Goal: Share content: Share content

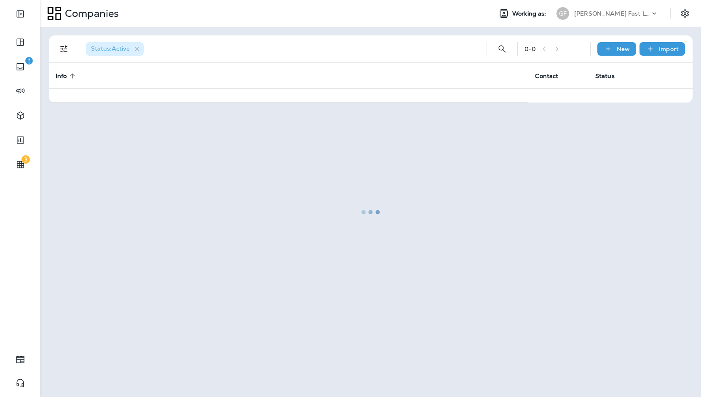
click at [622, 7] on div "[PERSON_NAME] Fast Lube dba [PERSON_NAME]" at bounding box center [612, 13] width 76 height 13
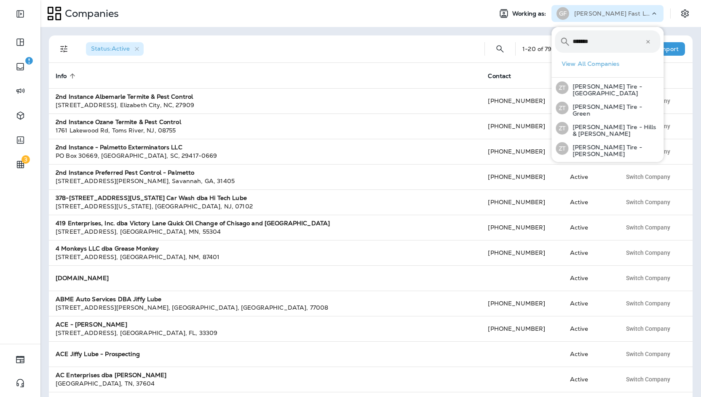
type input "*******"
click at [617, 33] on input "*******" at bounding box center [609, 41] width 72 height 22
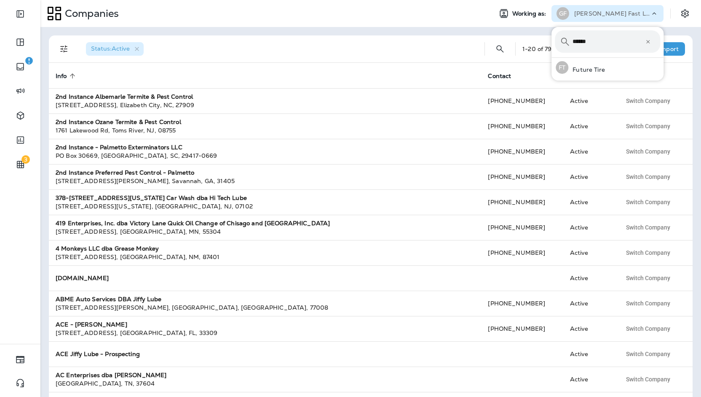
type input "******"
click at [552, 58] on button "FT Future Tire" at bounding box center [608, 67] width 112 height 19
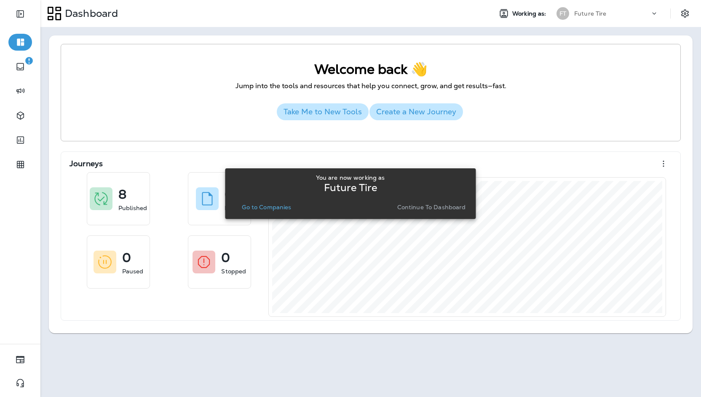
click at [460, 209] on p "Continue to Dashboard" at bounding box center [431, 207] width 69 height 7
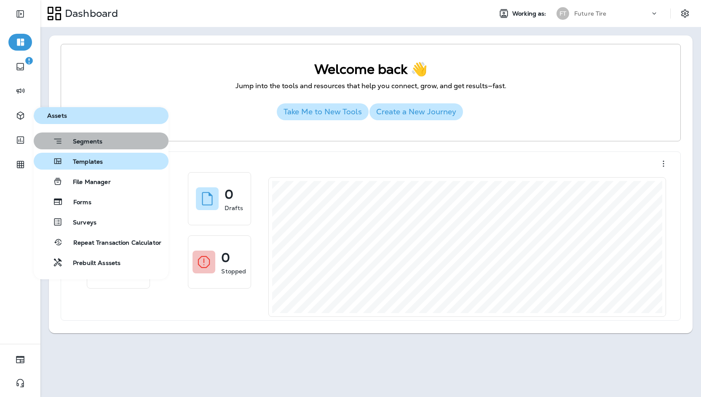
drag, startPoint x: 100, startPoint y: 140, endPoint x: 102, endPoint y: 154, distance: 13.6
click at [102, 154] on div "Segments Templates File Manager Forms Surveys Repeat Transaction Calculator Pre…" at bounding box center [101, 201] width 135 height 138
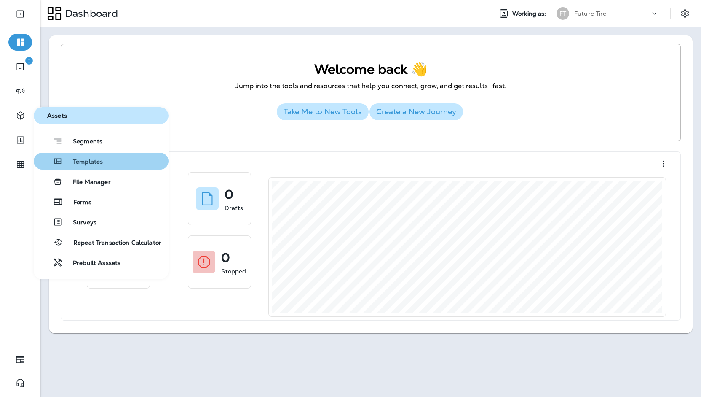
click at [102, 154] on button "Templates" at bounding box center [101, 161] width 135 height 17
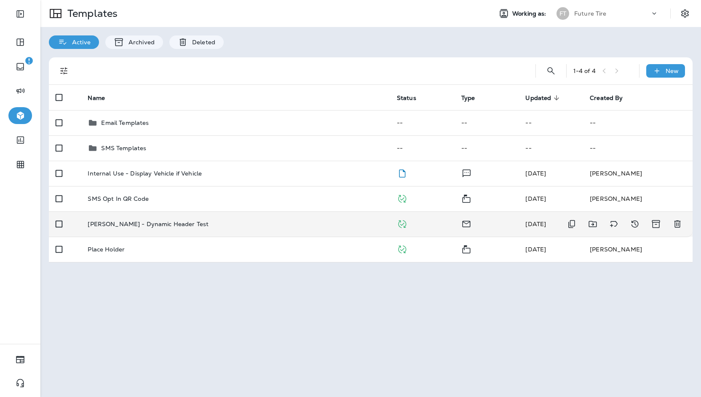
click at [233, 226] on div "[PERSON_NAME] - Dynamic Header Test" at bounding box center [235, 223] width 295 height 7
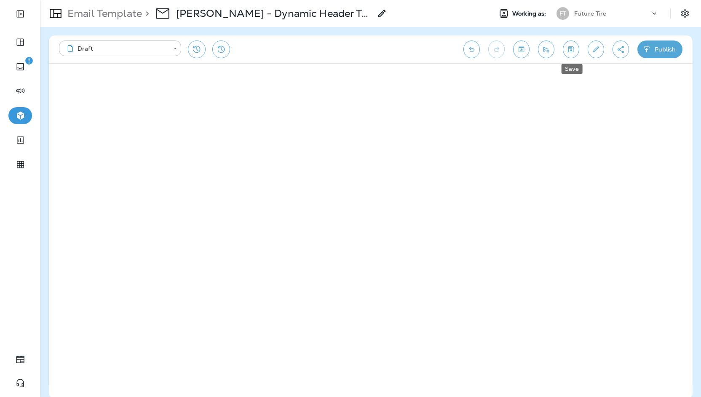
click at [567, 48] on button "Save" at bounding box center [571, 49] width 16 height 18
click at [527, 48] on button "Toggle preview" at bounding box center [521, 49] width 16 height 18
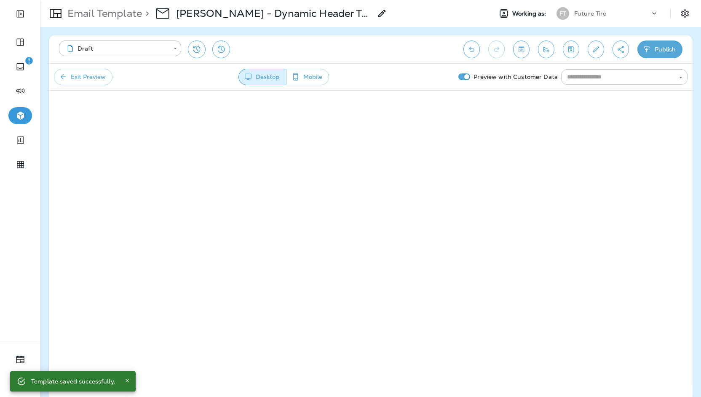
click at [574, 75] on input "text" at bounding box center [617, 77] width 107 height 11
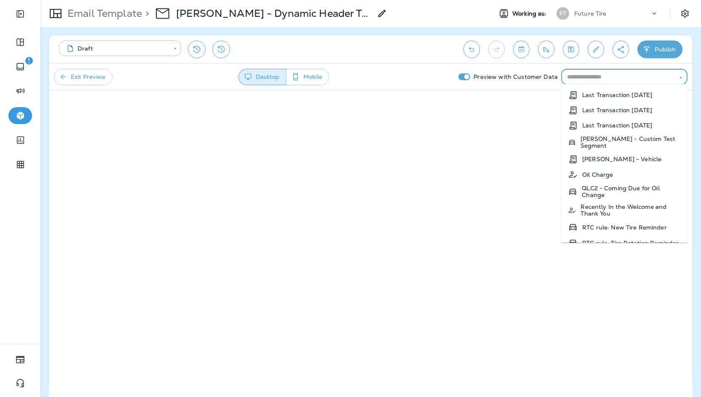
click at [591, 174] on p "Oil Charge" at bounding box center [597, 174] width 31 height 7
type input "**********"
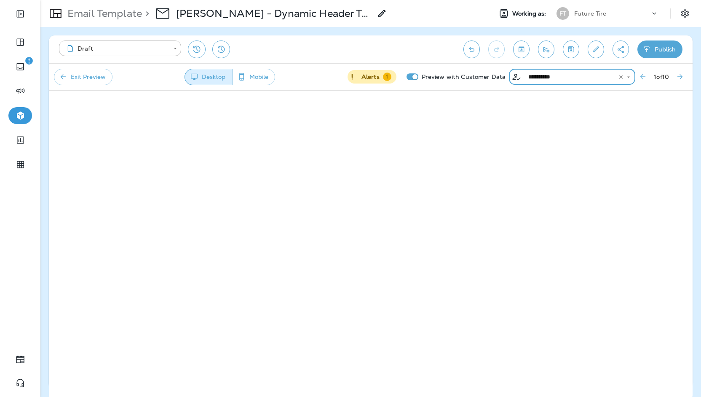
click at [388, 78] on div "1" at bounding box center [387, 76] width 8 height 8
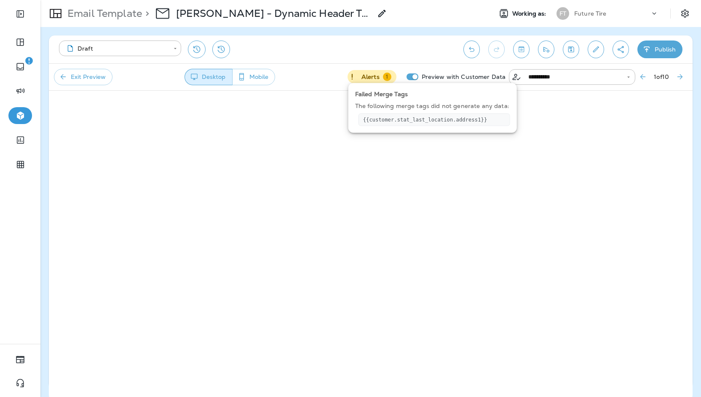
click at [388, 78] on div "1" at bounding box center [387, 76] width 8 height 8
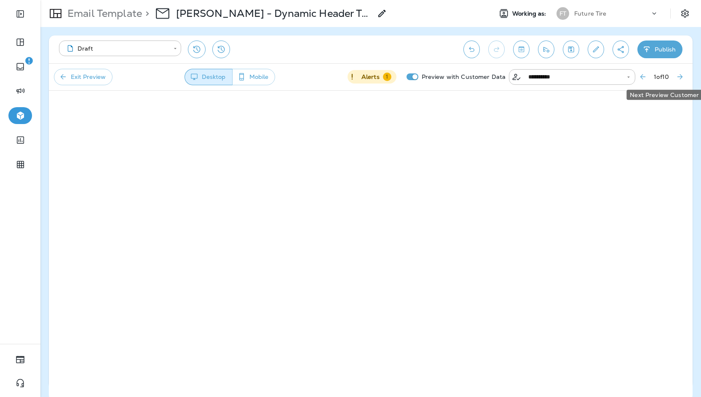
click at [679, 78] on icon "Next Preview Customer" at bounding box center [680, 76] width 8 height 8
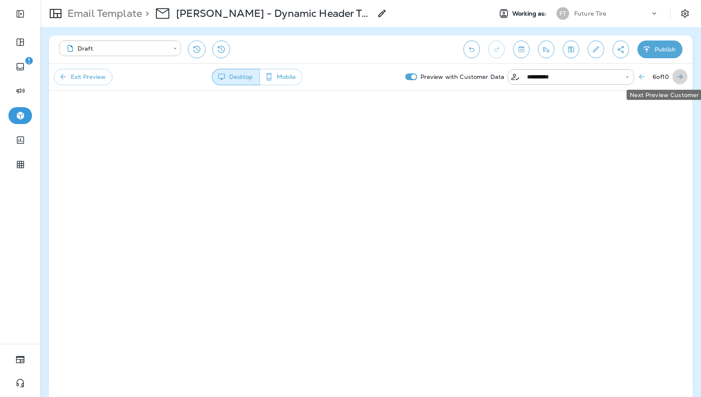
click at [679, 78] on icon "Next Preview Customer" at bounding box center [680, 76] width 8 height 8
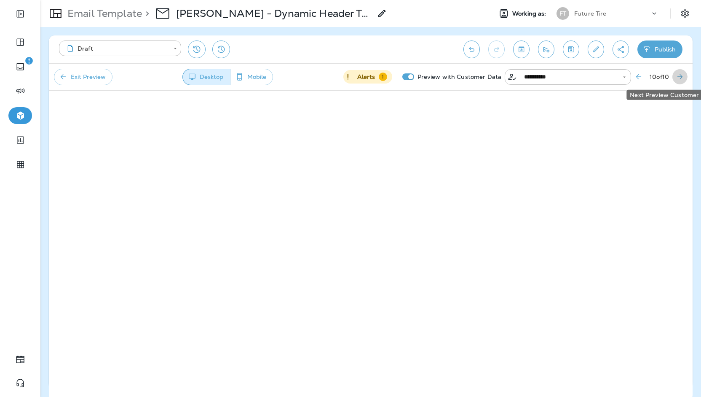
click at [679, 78] on icon "Next Preview Customer" at bounding box center [680, 76] width 8 height 8
click at [621, 11] on div "Future Tire" at bounding box center [612, 13] width 76 height 13
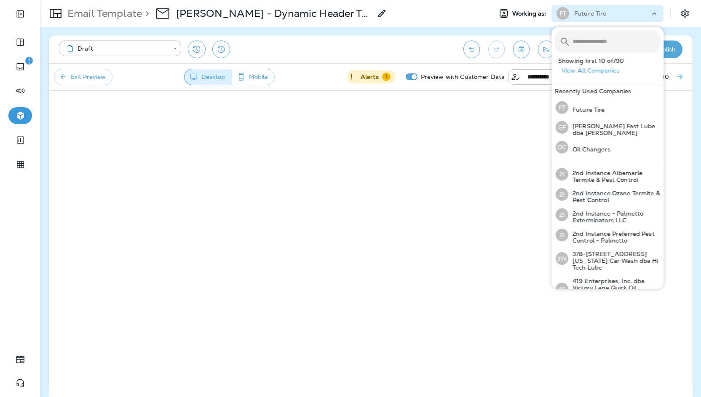
click at [587, 33] on input "text" at bounding box center [617, 41] width 88 height 22
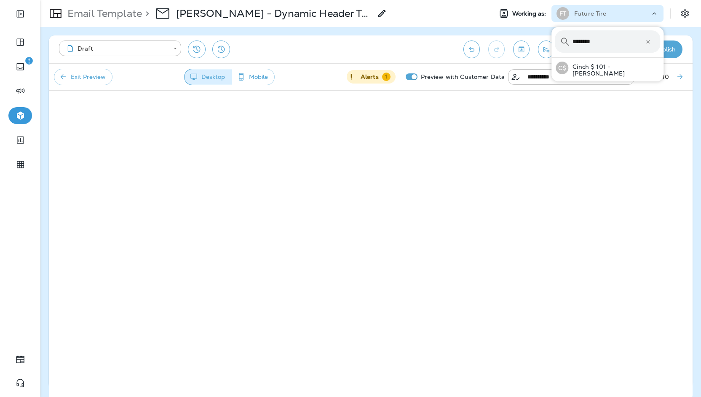
type input "********"
click at [552, 58] on button "C$ Cinch $ 101 - [PERSON_NAME]" at bounding box center [608, 68] width 112 height 20
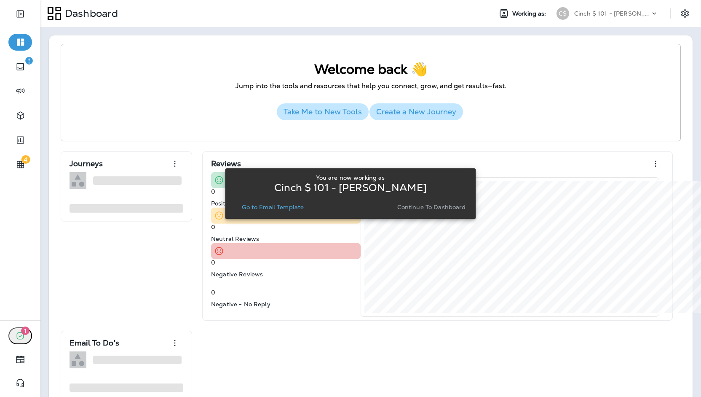
click at [286, 205] on p "Go to Email Template" at bounding box center [273, 207] width 62 height 7
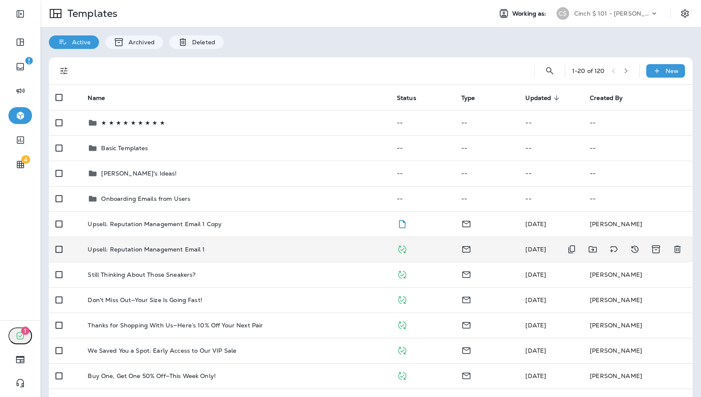
click at [157, 244] on td "Upsell: Reputation Management Email 1" at bounding box center [235, 248] width 309 height 25
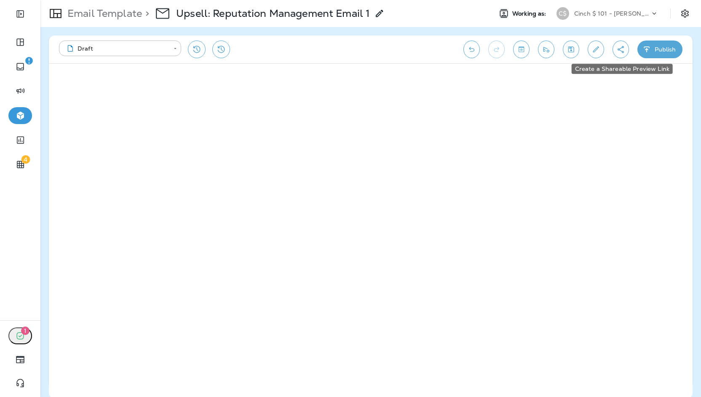
click at [620, 47] on icon "Create a Shareable Preview Link" at bounding box center [621, 49] width 9 height 8
click at [62, 55] on input "text" at bounding box center [31, 49] width 62 height 11
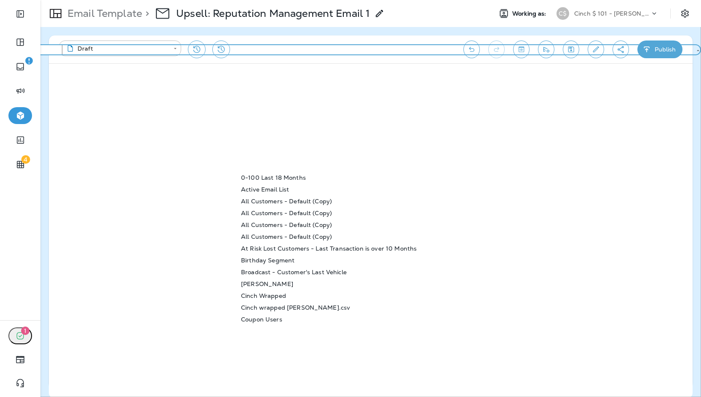
scroll to position [84, 0]
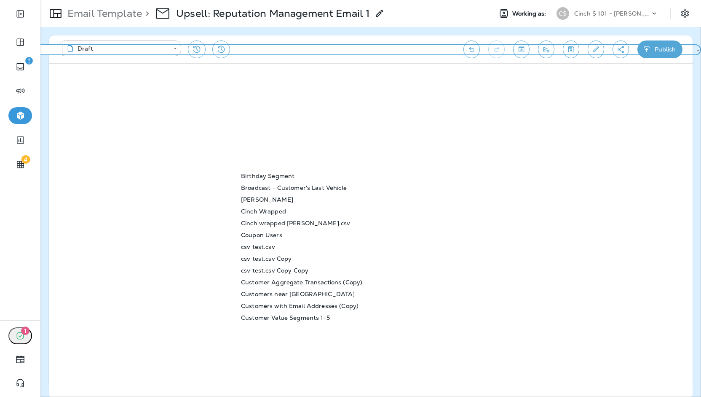
click at [305, 226] on li "Cinch wrapped [PERSON_NAME].csv" at bounding box center [350, 223] width 233 height 12
type input "**********"
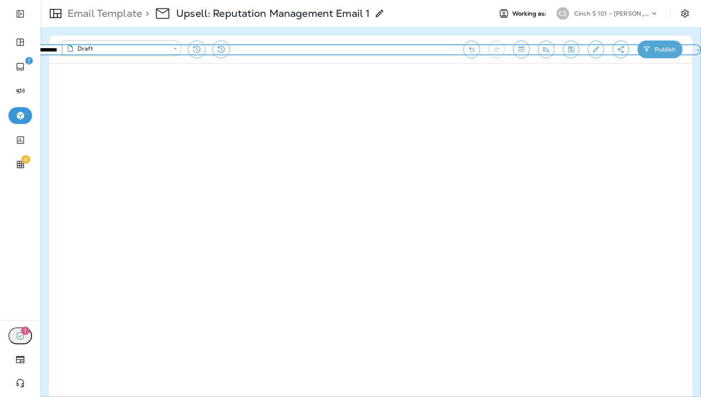
click at [62, 73] on input "Preview Link Code   *" at bounding box center [31, 68] width 62 height 9
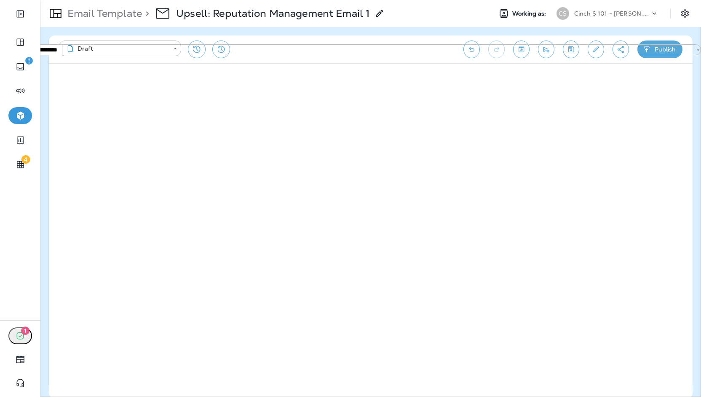
type input "**********"
click at [26, 97] on button "Generate Preview Link" at bounding box center [61, 103] width 71 height 13
click at [7, 81] on button "Copy Preview URL" at bounding box center [3, 77] width 7 height 7
click at [70, 211] on div "Open Preview" at bounding box center [50, 207] width 40 height 7
